Goal: Task Accomplishment & Management: Complete application form

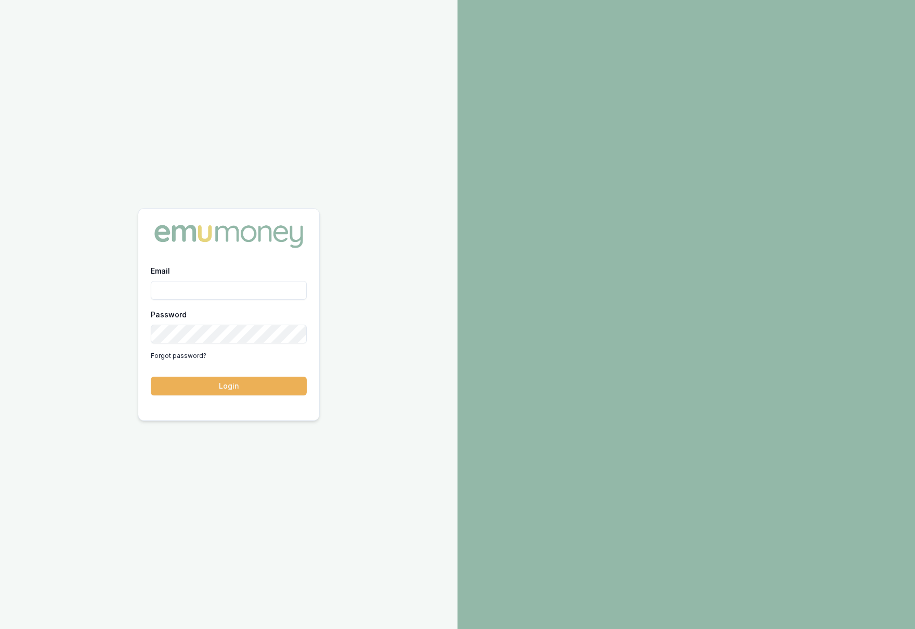
click at [191, 282] on input "Email" at bounding box center [229, 290] width 156 height 19
click at [191, 283] on input "Email" at bounding box center [229, 290] width 156 height 19
type input "krish.babu@emumoney.com.au"
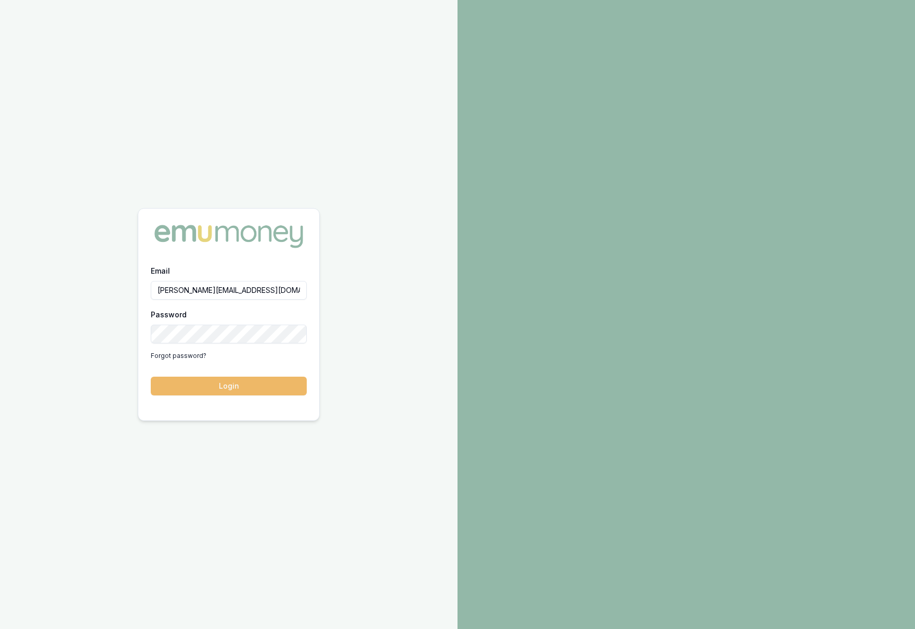
click at [238, 386] on button "Login" at bounding box center [229, 386] width 156 height 19
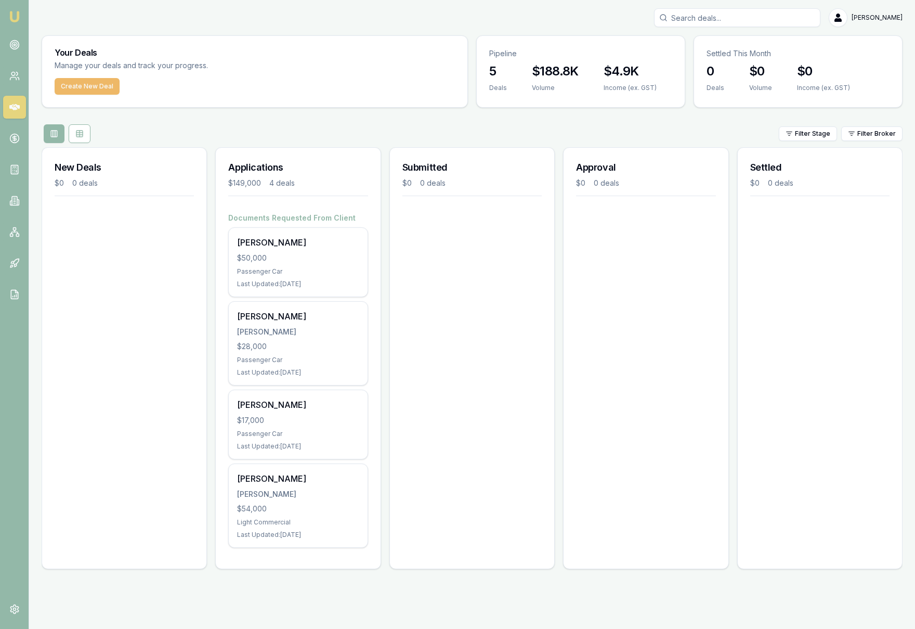
click at [93, 89] on button "Create New Deal" at bounding box center [87, 86] width 65 height 17
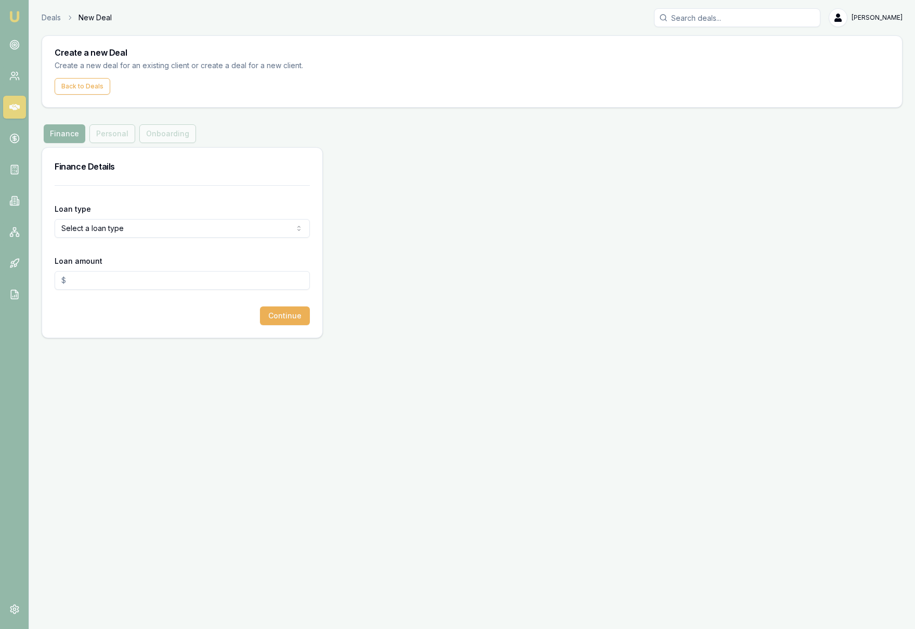
click at [136, 229] on html "Emu Broker Deals New Deal [PERSON_NAME] Toggle Menu Create a new Deal Create a …" at bounding box center [457, 314] width 915 height 629
select select "COMMERCIAL_ASSET"
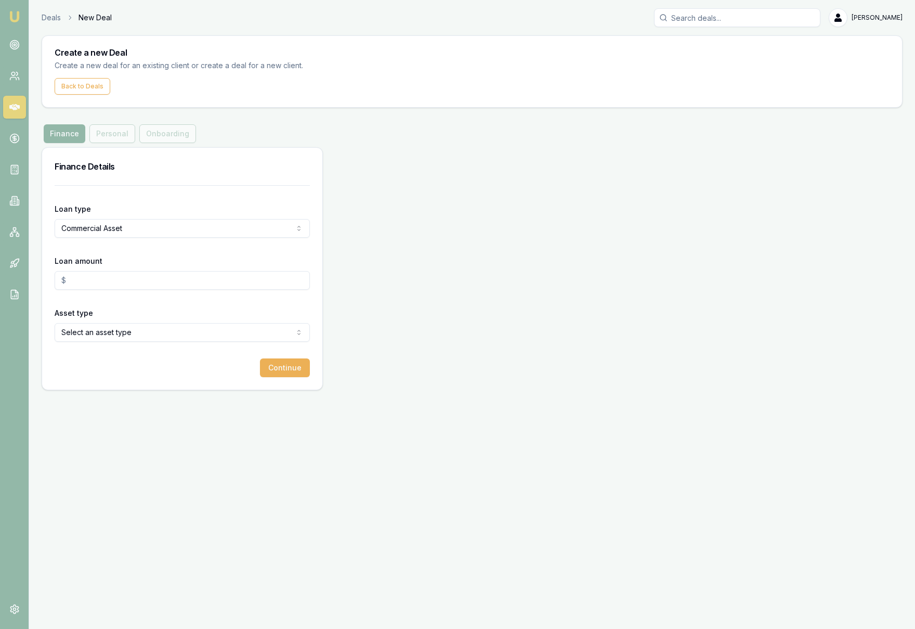
click at [137, 279] on input "Loan amount" at bounding box center [182, 280] width 255 height 19
type input "4"
type input "$39,000.00"
click at [437, 283] on div "Finance Details Loan type Commercial Asset Consumer Loan Consumer Asset Commerc…" at bounding box center [472, 268] width 861 height 243
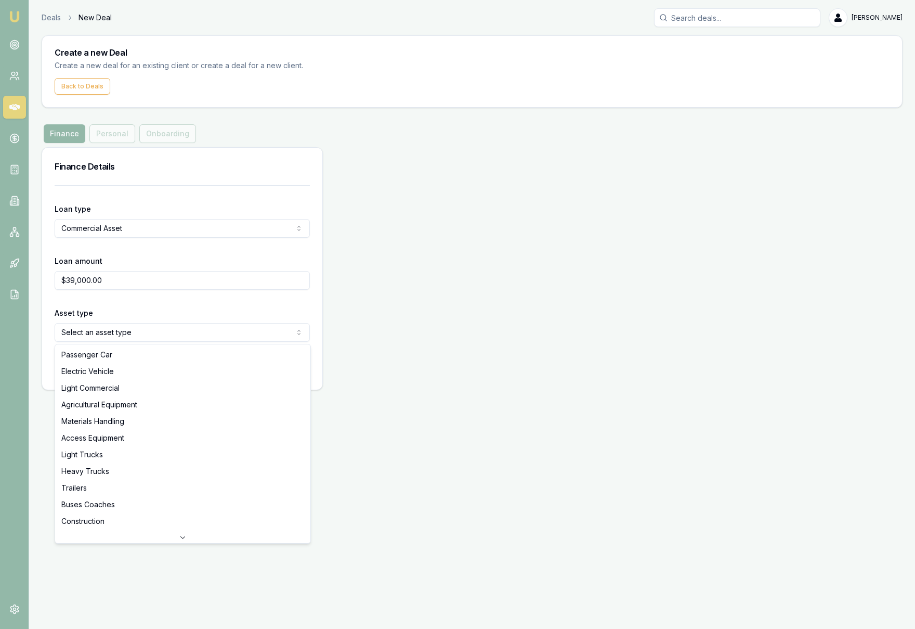
click at [236, 340] on html "Emu Broker Deals New Deal [PERSON_NAME] Toggle Menu Create a new Deal Create a …" at bounding box center [457, 314] width 915 height 629
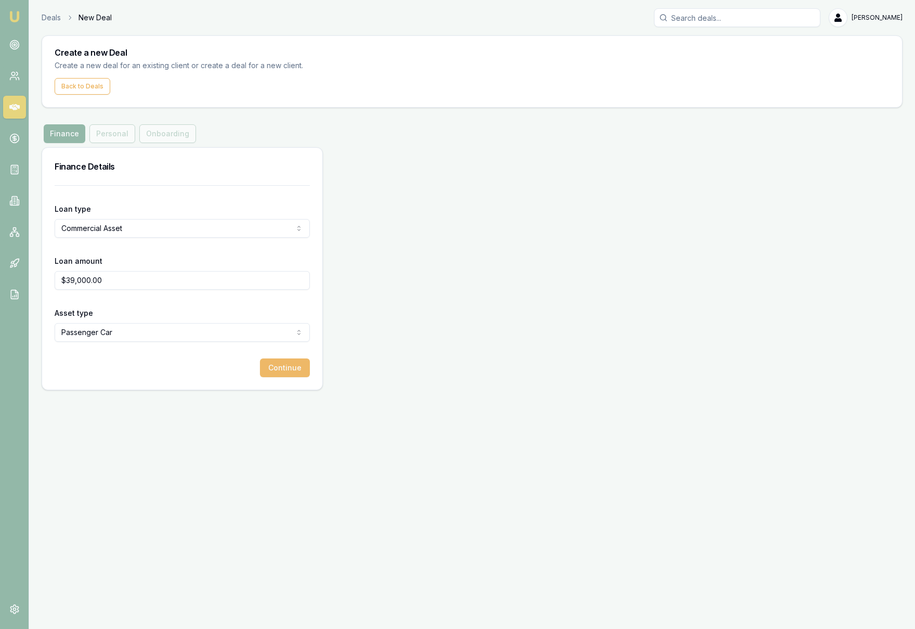
click at [285, 369] on button "Continue" at bounding box center [285, 367] width 50 height 19
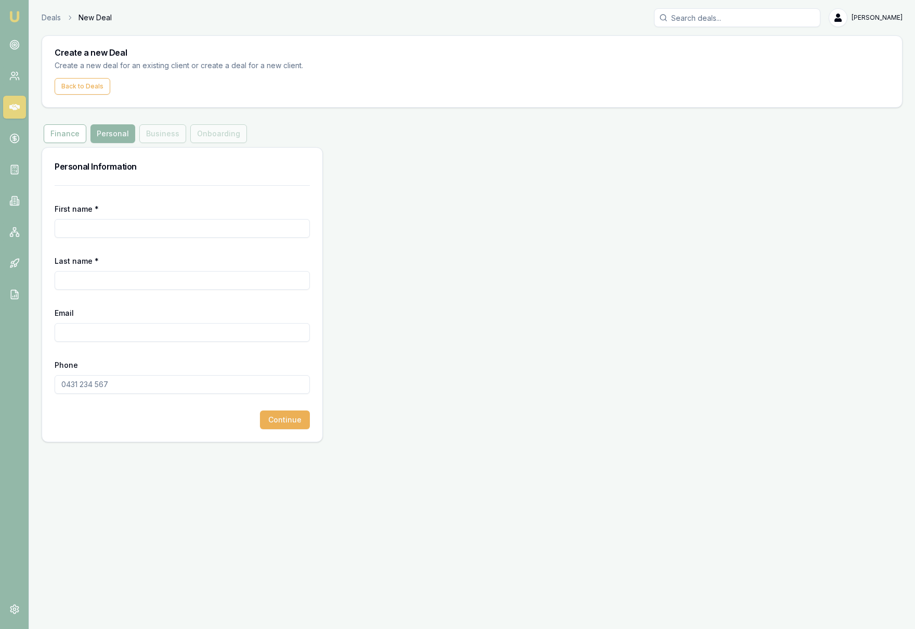
click at [169, 229] on input "First name *" at bounding box center [182, 228] width 255 height 19
